Goal: Navigation & Orientation: Find specific page/section

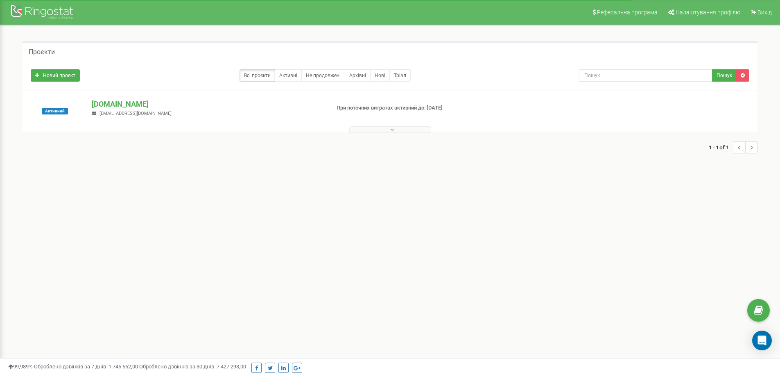
click at [388, 131] on button at bounding box center [390, 129] width 82 height 6
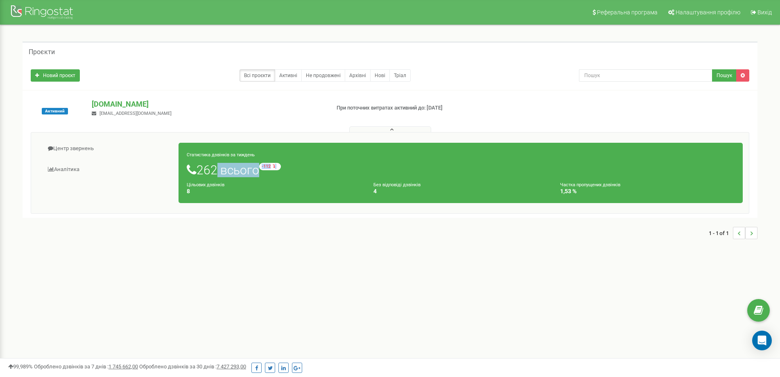
drag, startPoint x: 215, startPoint y: 166, endPoint x: 278, endPoint y: 172, distance: 63.4
click at [278, 172] on h1 "262 всього -112 відносно минулого тижня" at bounding box center [461, 170] width 548 height 14
click at [238, 177] on h1 "262 всього -112 відносно минулого тижня" at bounding box center [461, 170] width 548 height 14
click at [740, 234] on use "..." at bounding box center [739, 233] width 2 height 4
click at [756, 234] on li "..." at bounding box center [752, 233] width 12 height 12
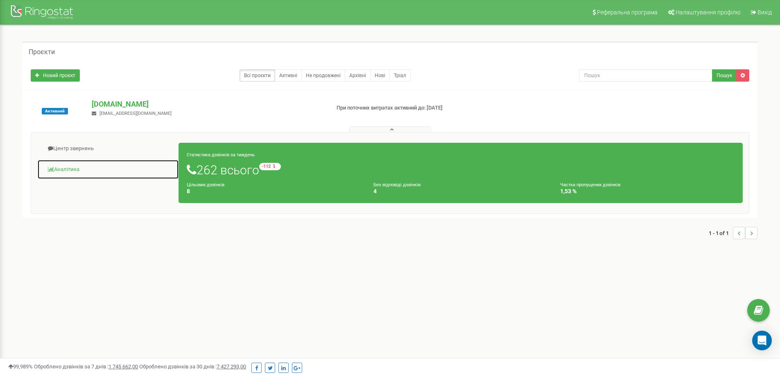
click at [71, 168] on link "Аналiтика" at bounding box center [108, 169] width 142 height 20
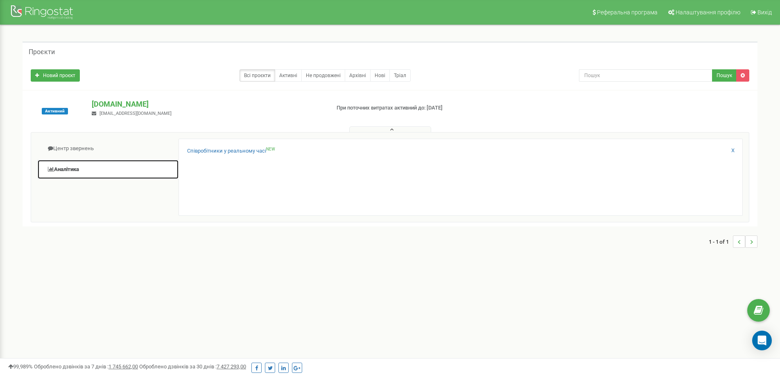
click at [71, 168] on link "Аналiтика" at bounding box center [108, 169] width 142 height 20
click at [289, 79] on link "Активні" at bounding box center [288, 75] width 27 height 12
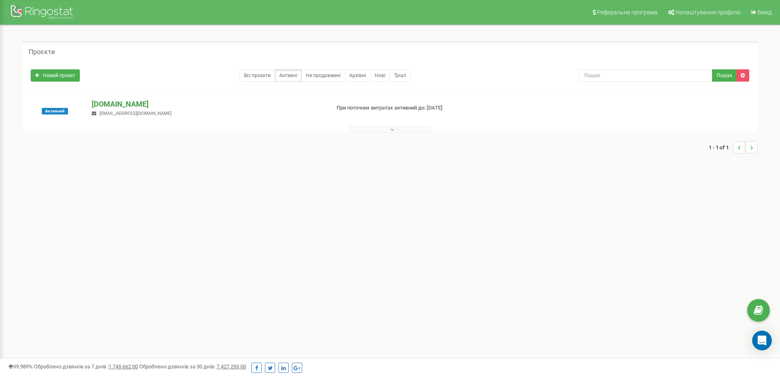
click at [120, 104] on p "tolktelegram.agency" at bounding box center [207, 104] width 231 height 11
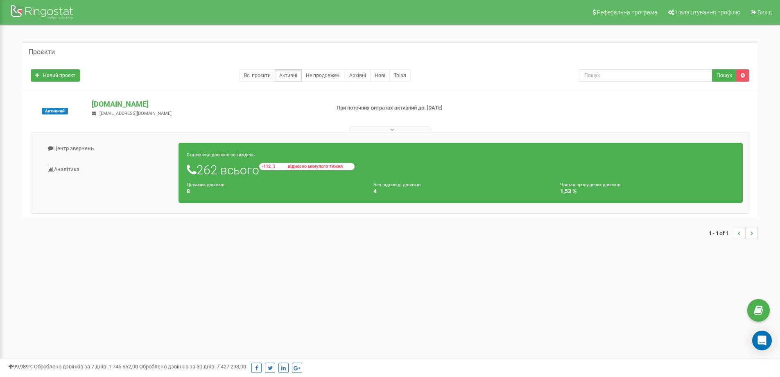
click at [268, 163] on small "-112 відносно минулого тижня" at bounding box center [306, 166] width 95 height 7
drag, startPoint x: 186, startPoint y: 193, endPoint x: 198, endPoint y: 191, distance: 11.9
click at [198, 191] on div "Цільових дзвінків 8" at bounding box center [274, 188] width 187 height 14
click at [198, 191] on h4 "8" at bounding box center [274, 191] width 175 height 6
click at [357, 73] on link "Архівні" at bounding box center [358, 75] width 26 height 12
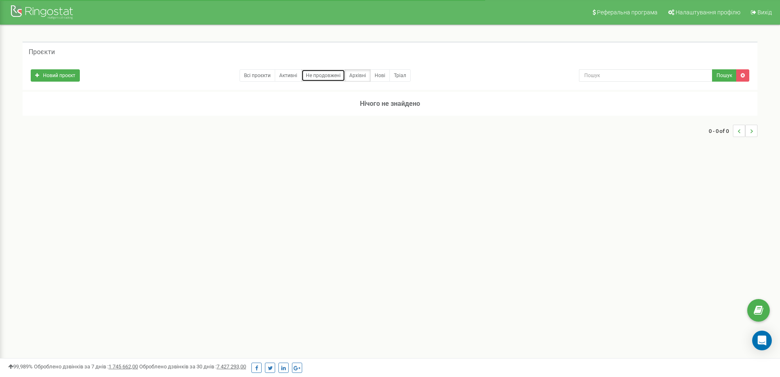
click at [341, 76] on link "Не продовжені" at bounding box center [324, 75] width 44 height 12
click at [404, 78] on link "Тріал" at bounding box center [400, 75] width 21 height 12
click at [286, 75] on link "Активні" at bounding box center [288, 75] width 27 height 12
click at [248, 75] on link "Всі проєкти" at bounding box center [258, 75] width 36 height 12
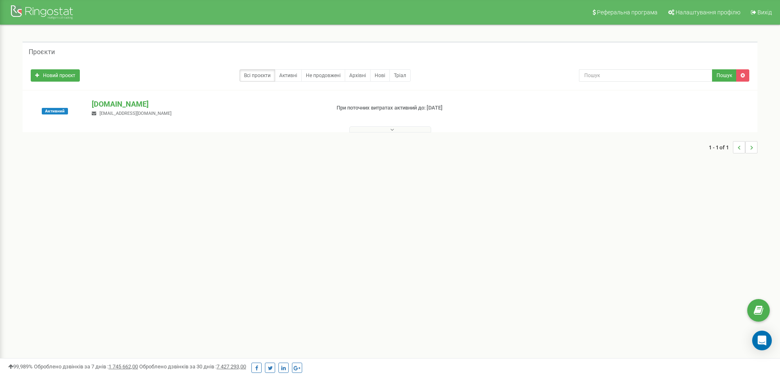
click at [394, 130] on button at bounding box center [390, 129] width 82 height 6
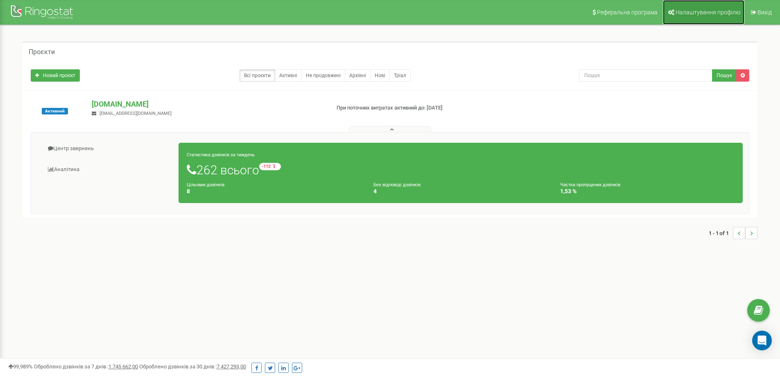
click at [686, 9] on span "Налаштування профілю" at bounding box center [708, 12] width 65 height 7
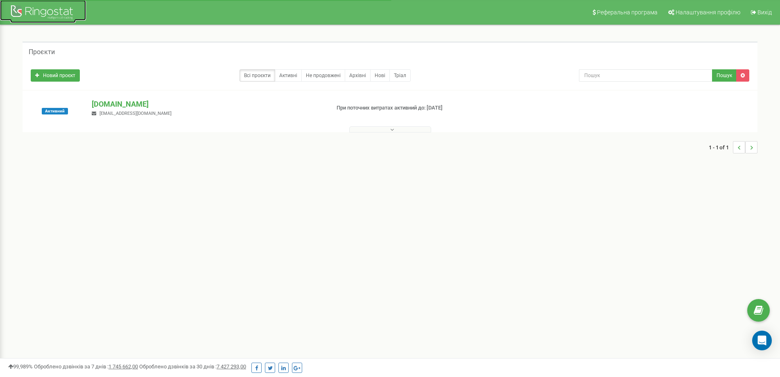
click at [48, 14] on div at bounding box center [43, 13] width 66 height 20
click at [388, 132] on button at bounding box center [390, 129] width 82 height 6
